Goal: Task Accomplishment & Management: Manage account settings

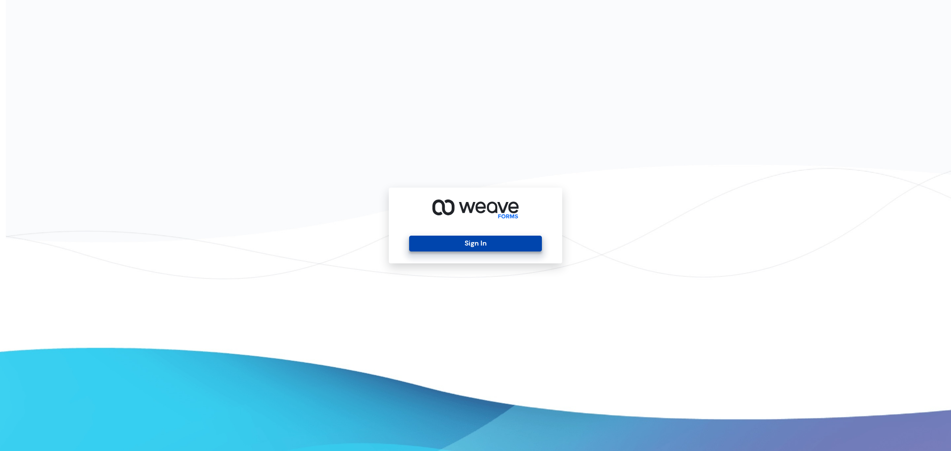
click at [468, 238] on button "Sign In" at bounding box center [475, 244] width 132 height 16
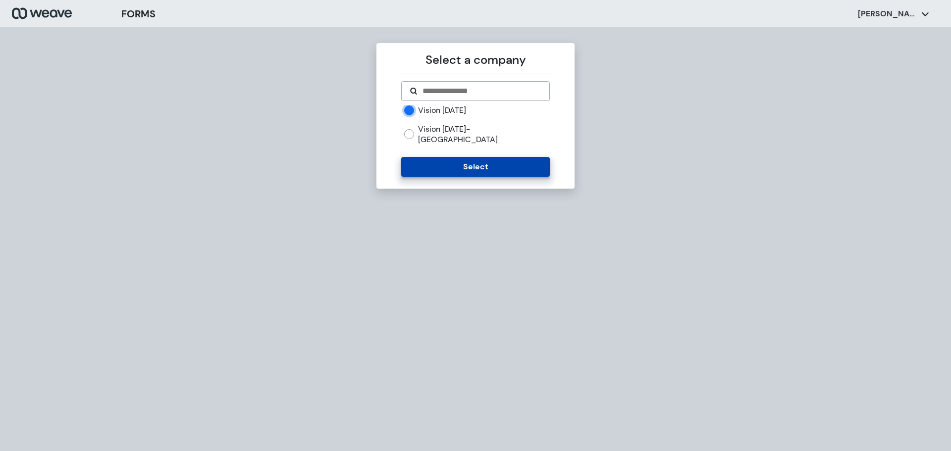
click at [452, 157] on button "Select" at bounding box center [475, 167] width 148 height 20
